Goal: Information Seeking & Learning: Learn about a topic

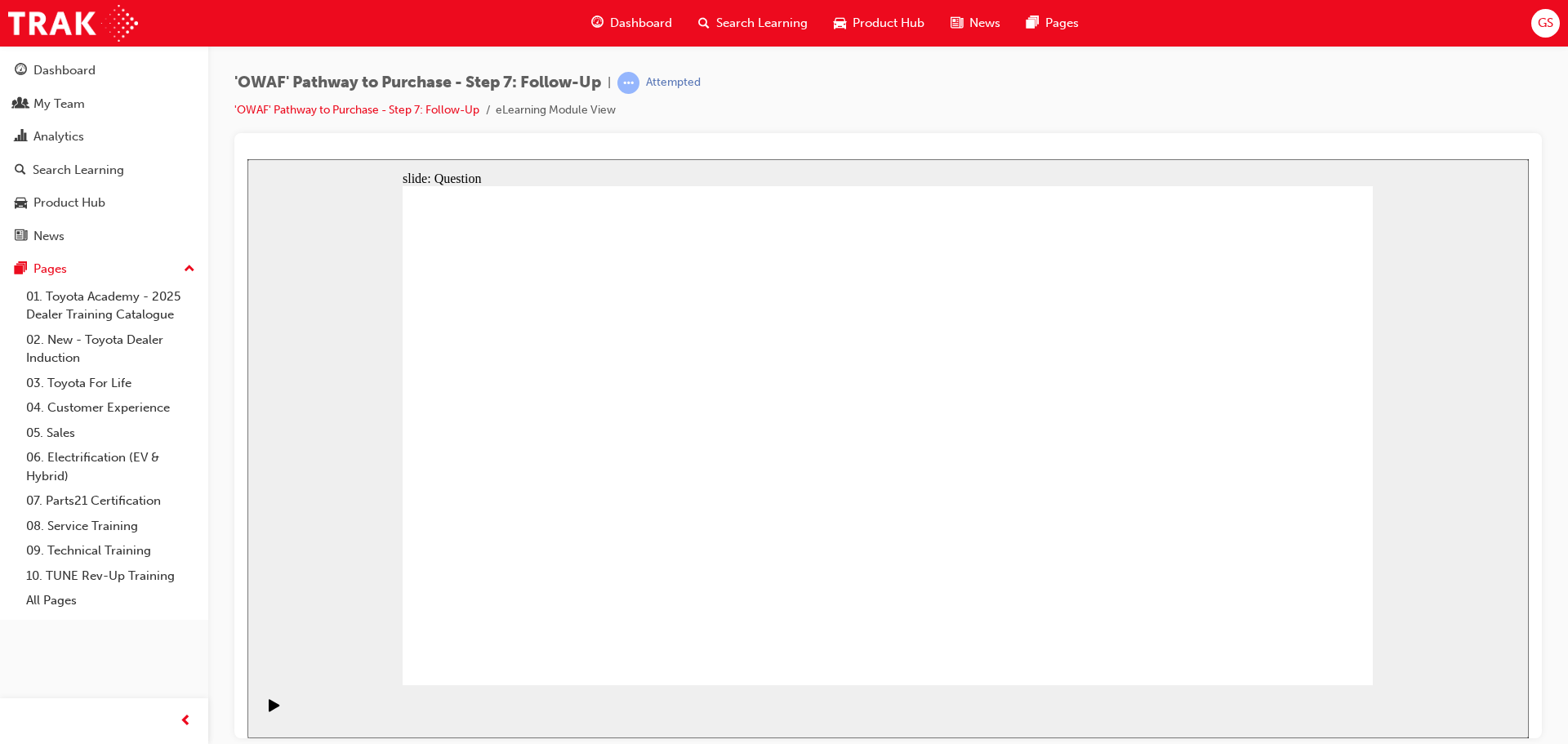
radio input "false"
radio input "true"
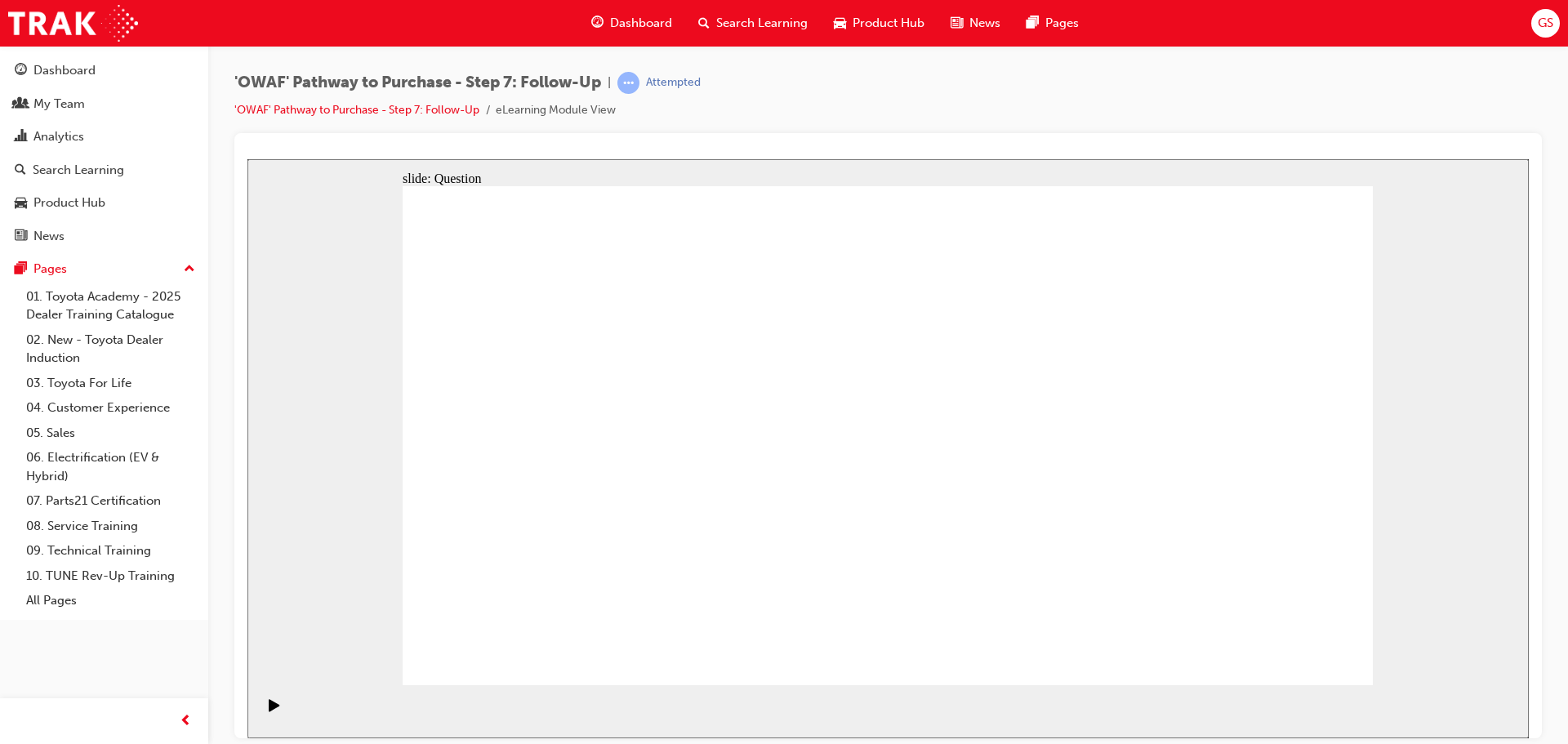
drag, startPoint x: 704, startPoint y: 572, endPoint x: 877, endPoint y: 382, distance: 257.0
drag, startPoint x: 908, startPoint y: 615, endPoint x: 682, endPoint y: 421, distance: 297.8
drag, startPoint x: 1074, startPoint y: 567, endPoint x: 751, endPoint y: 477, distance: 335.3
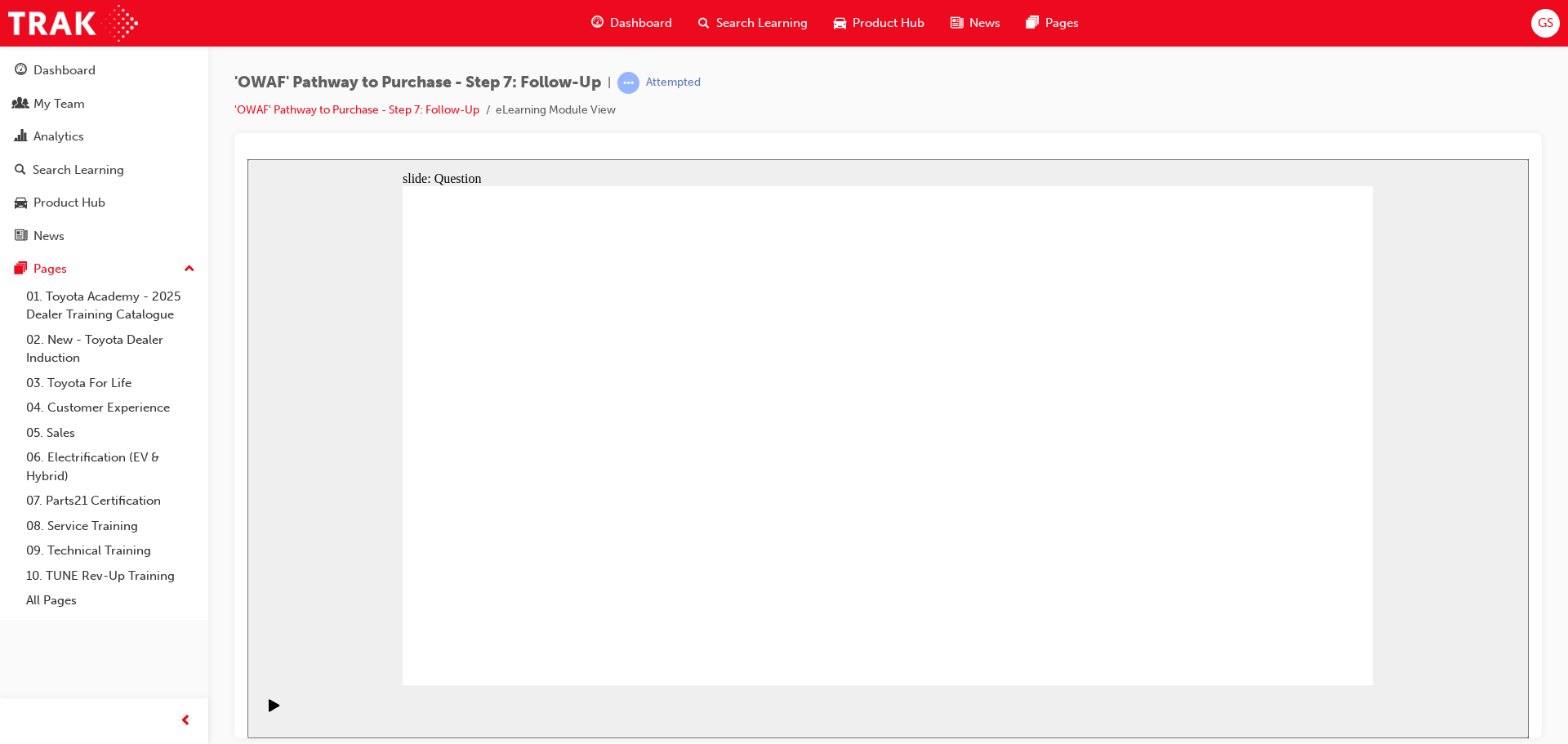
radio input "true"
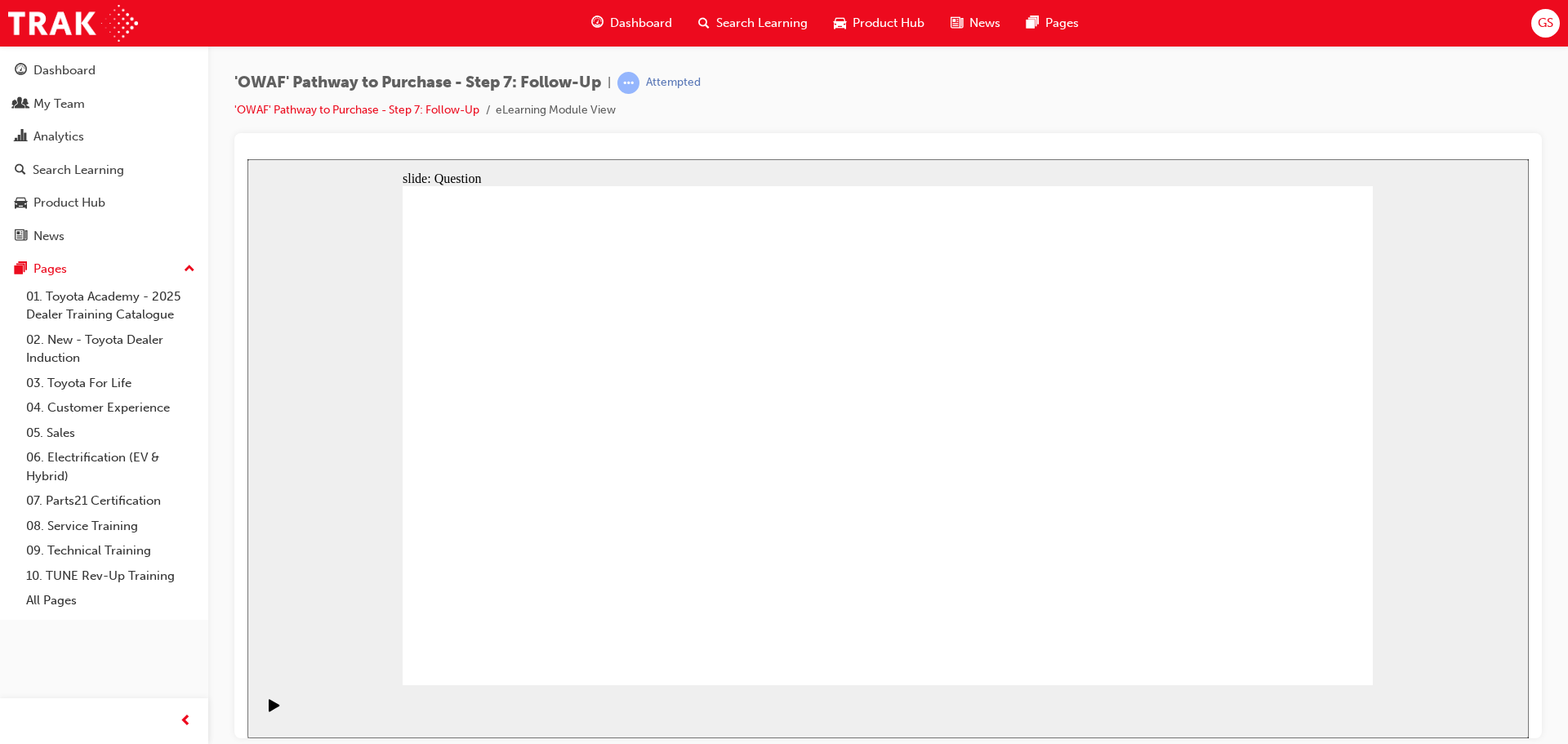
radio input "true"
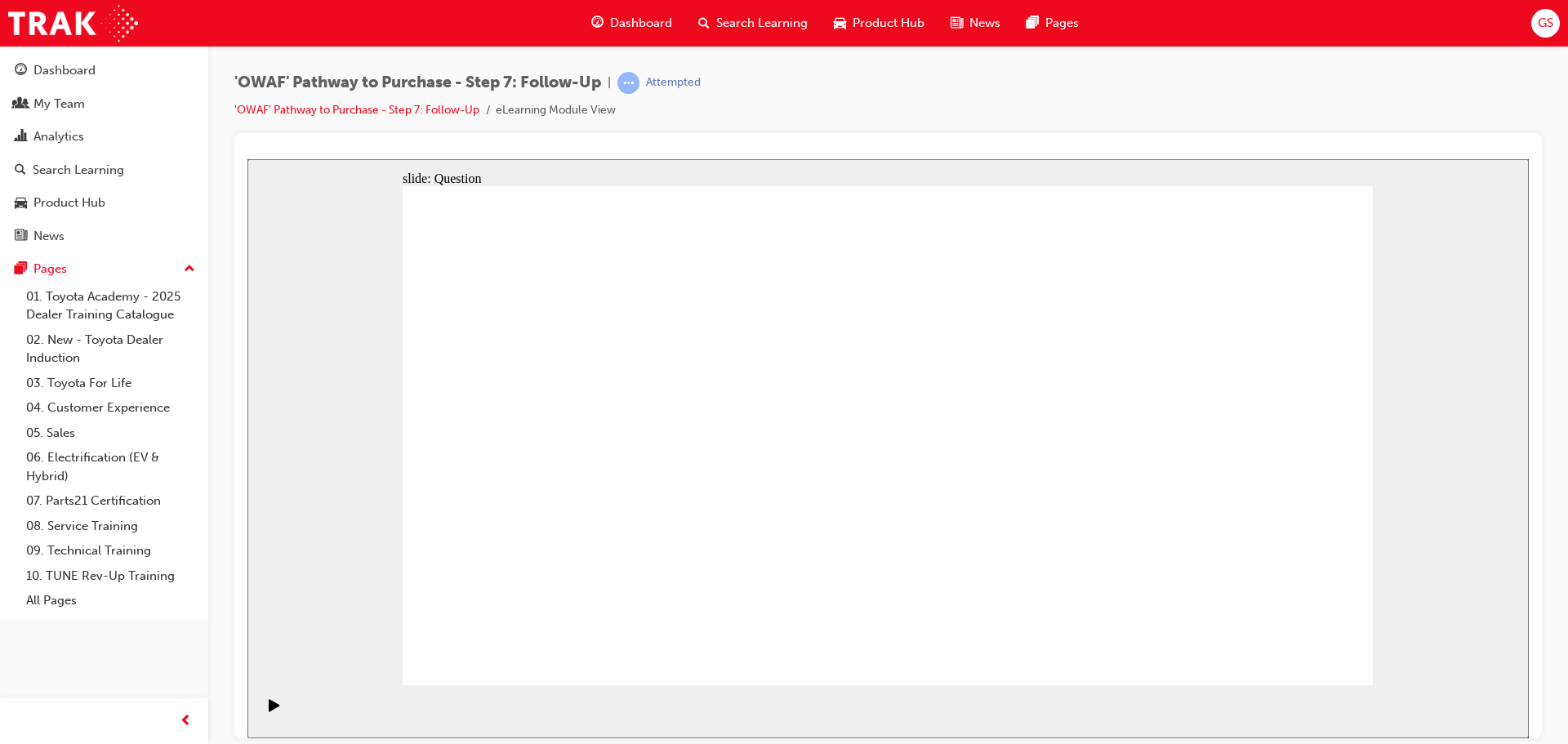
radio input "true"
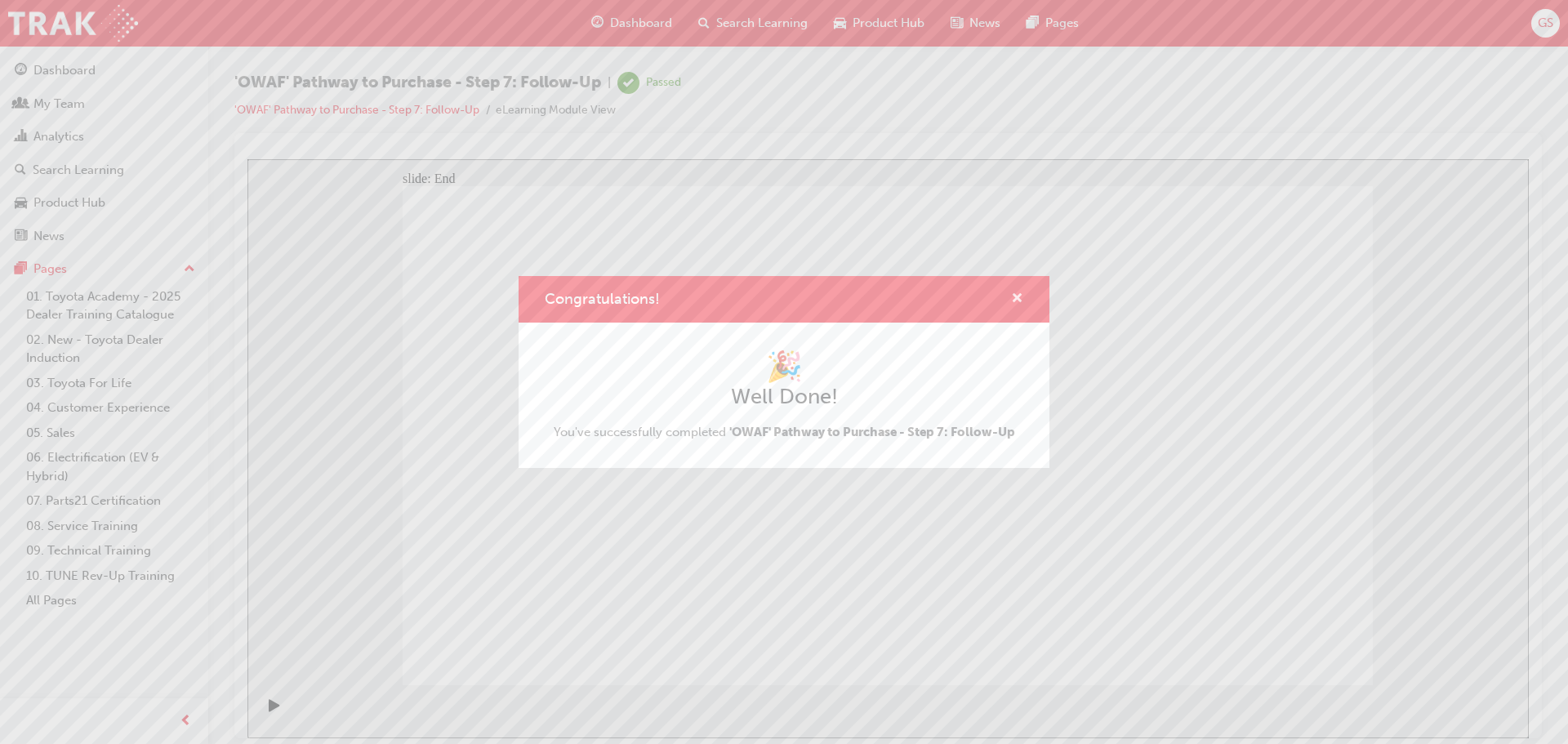
click at [1022, 300] on span "cross-icon" at bounding box center [1018, 300] width 12 height 15
